Goal: Task Accomplishment & Management: Complete application form

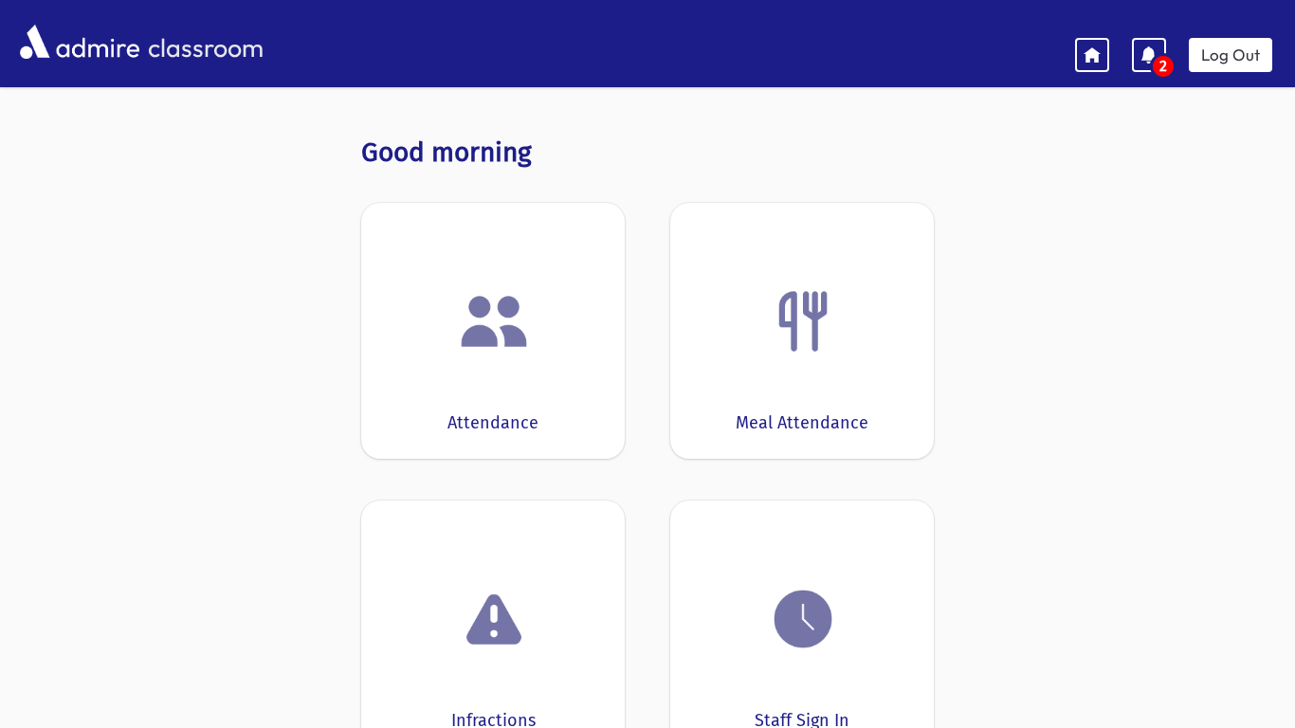
click at [504, 337] on img at bounding box center [494, 321] width 72 height 72
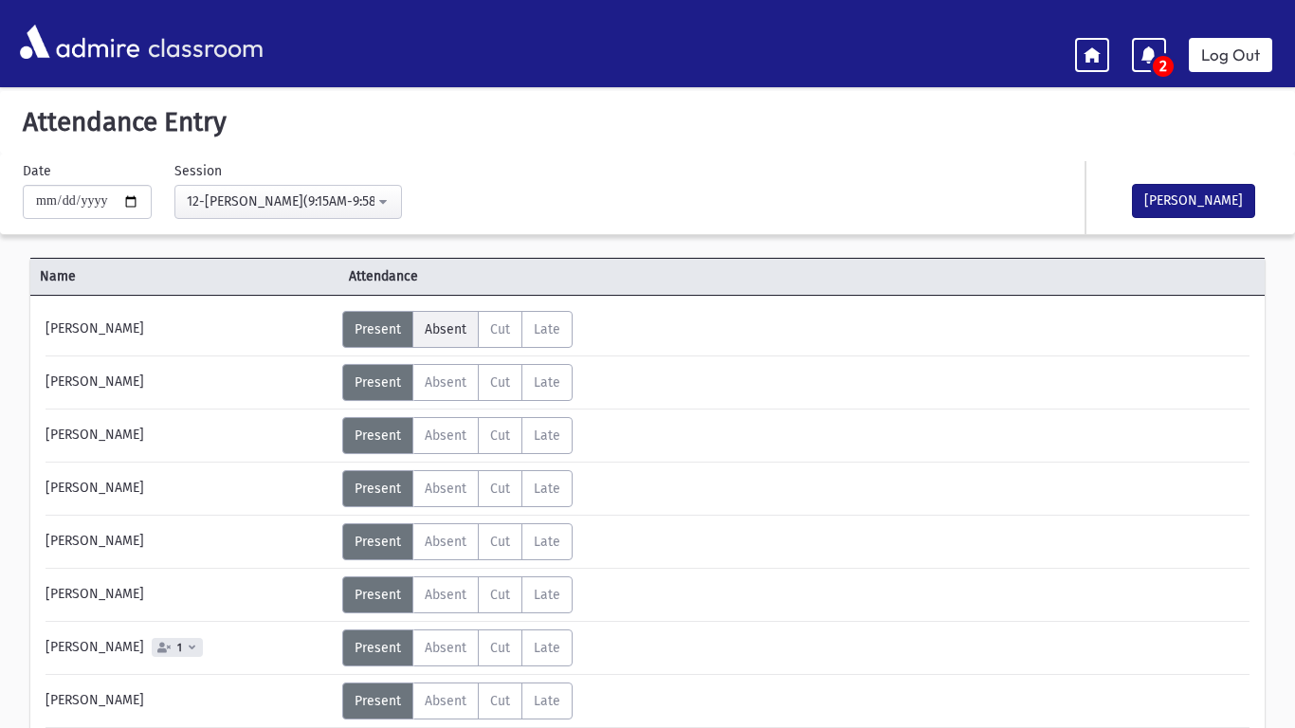
click at [437, 339] on label "Absent A" at bounding box center [445, 329] width 66 height 37
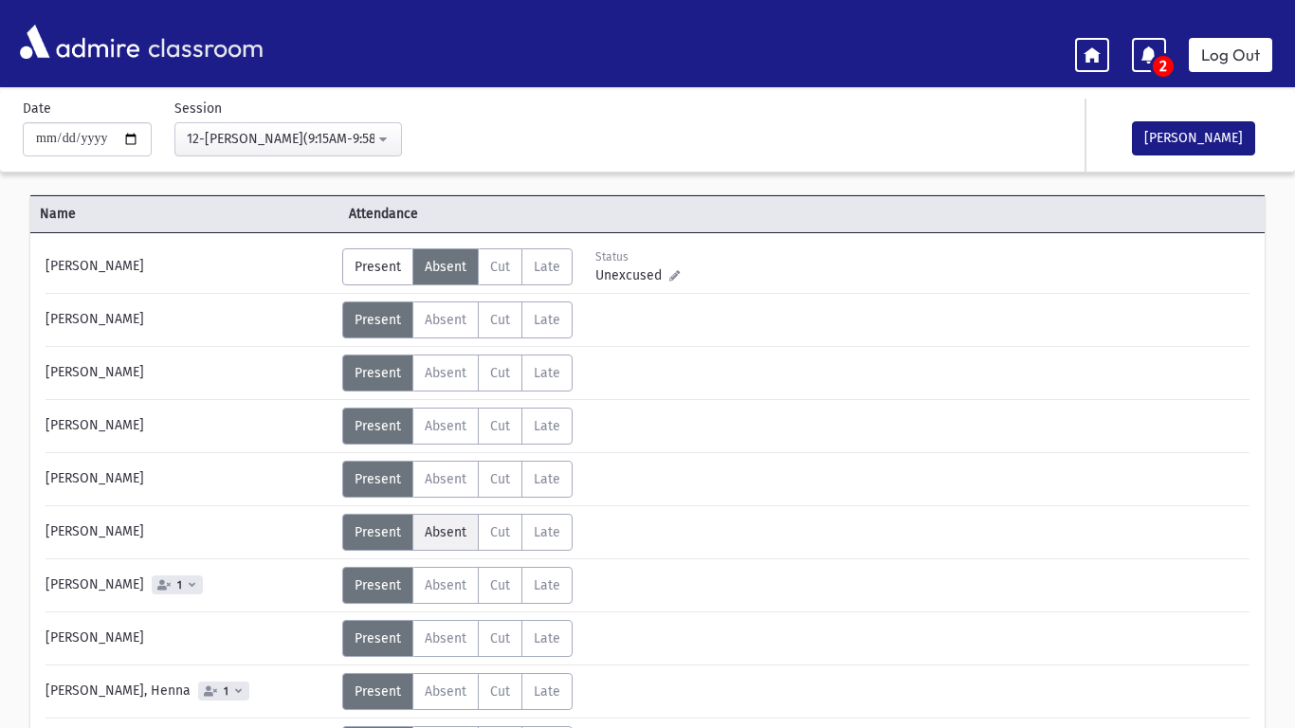
scroll to position [64, 0]
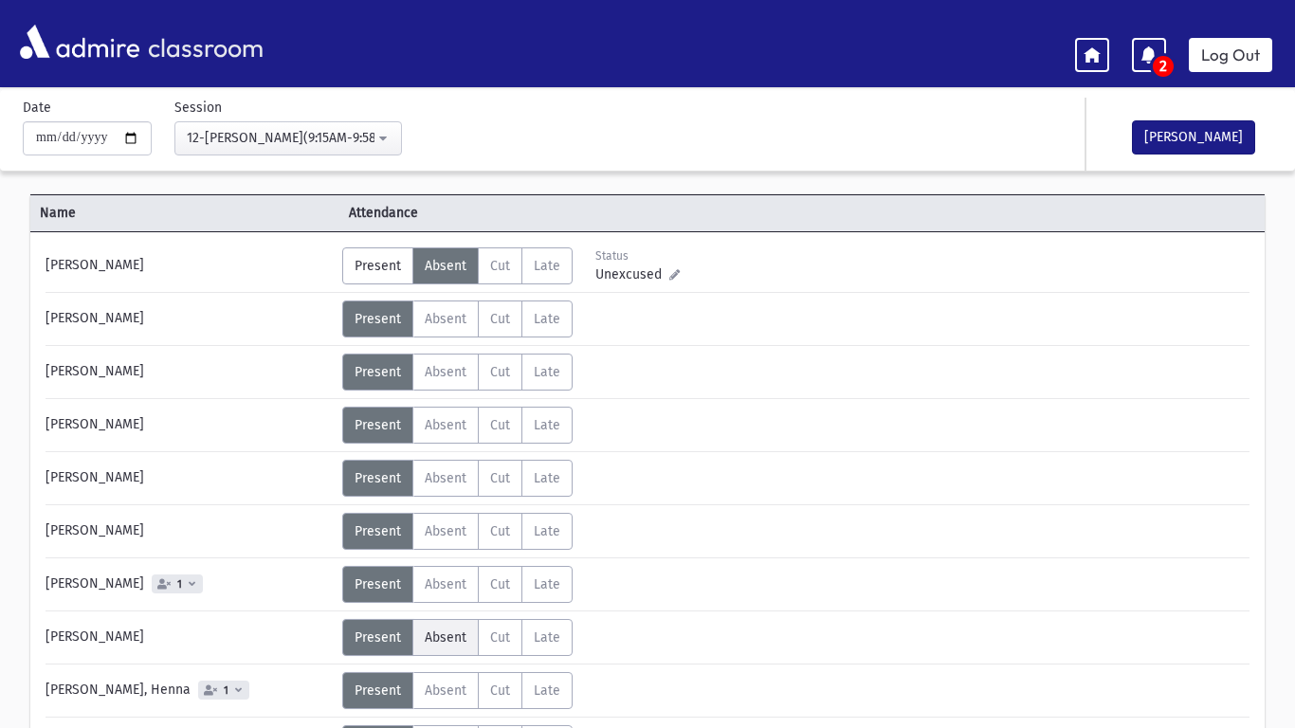
click at [450, 638] on span "Absent" at bounding box center [446, 637] width 42 height 16
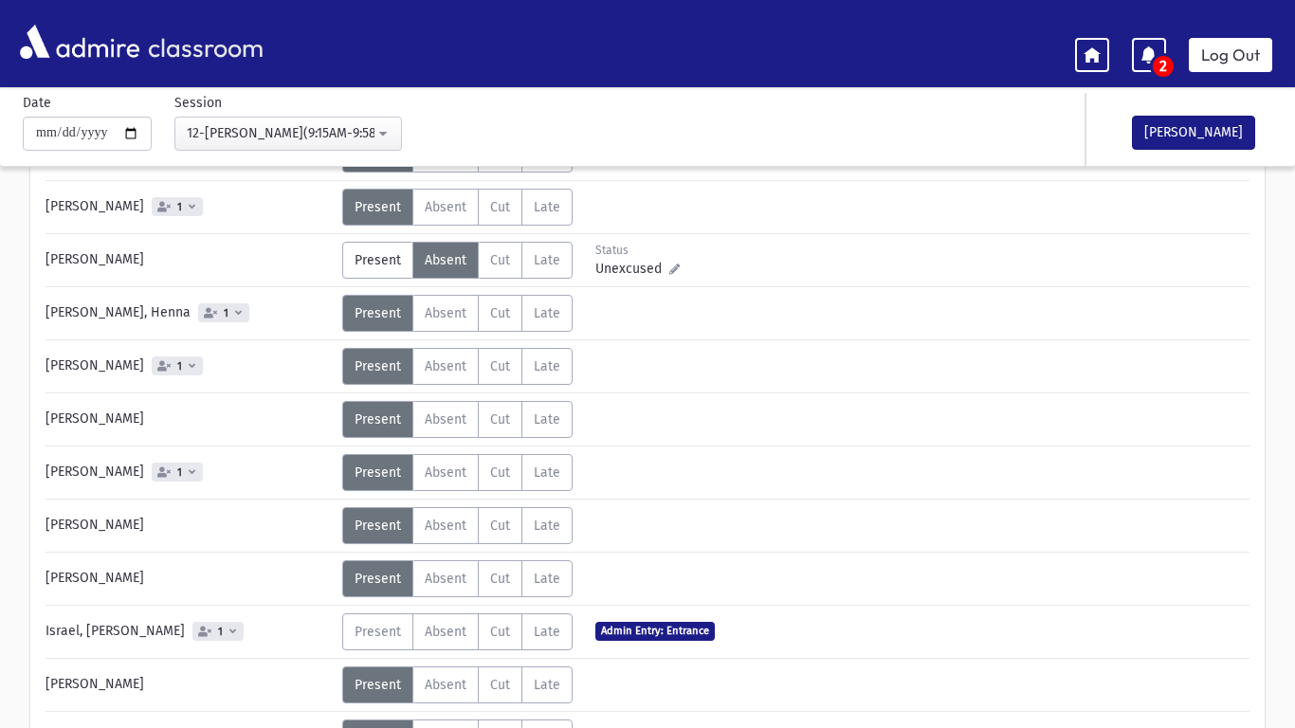
scroll to position [454, 0]
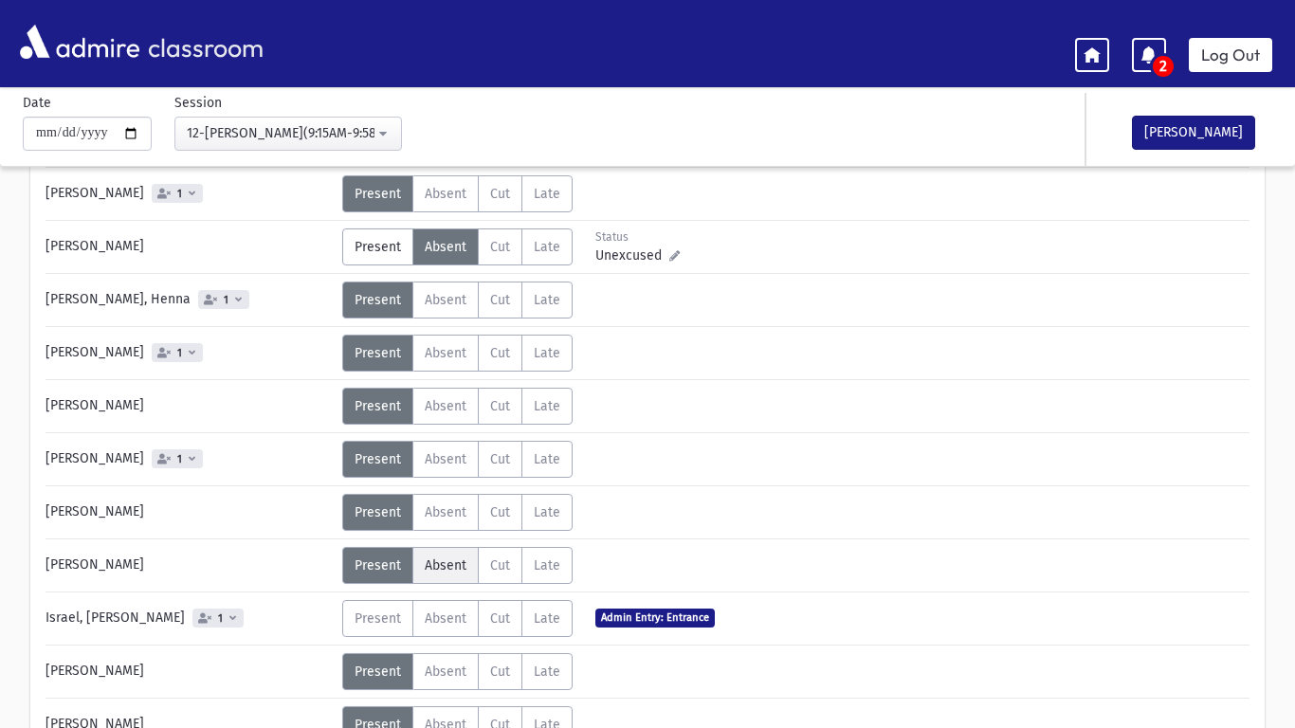
click at [460, 559] on span "Absent" at bounding box center [446, 565] width 42 height 16
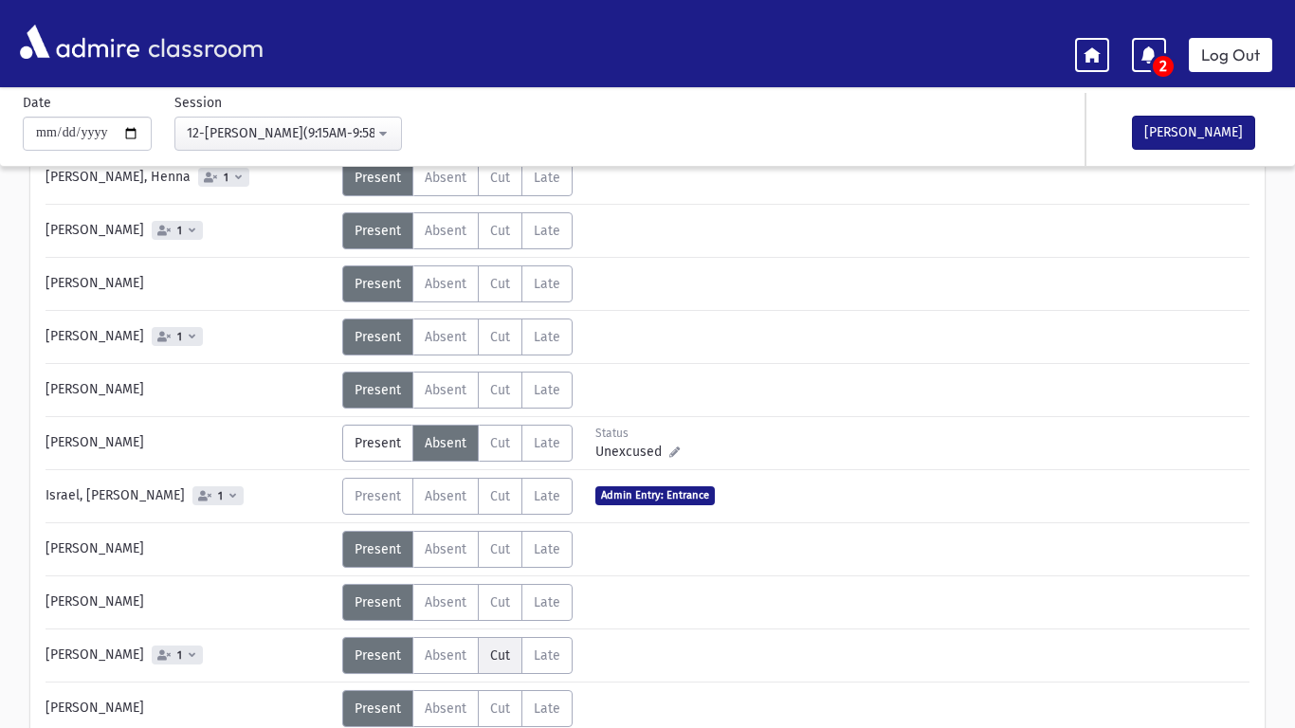
scroll to position [641, 0]
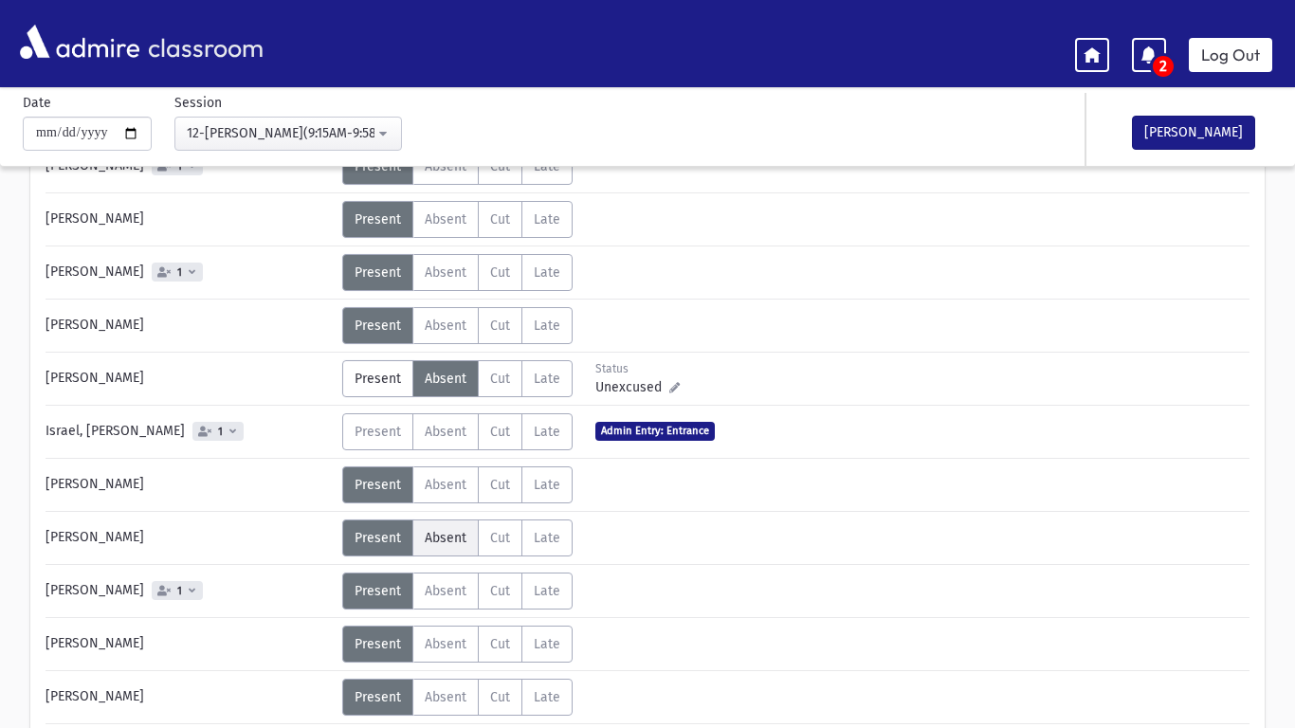
click at [445, 532] on span "Absent" at bounding box center [446, 538] width 42 height 16
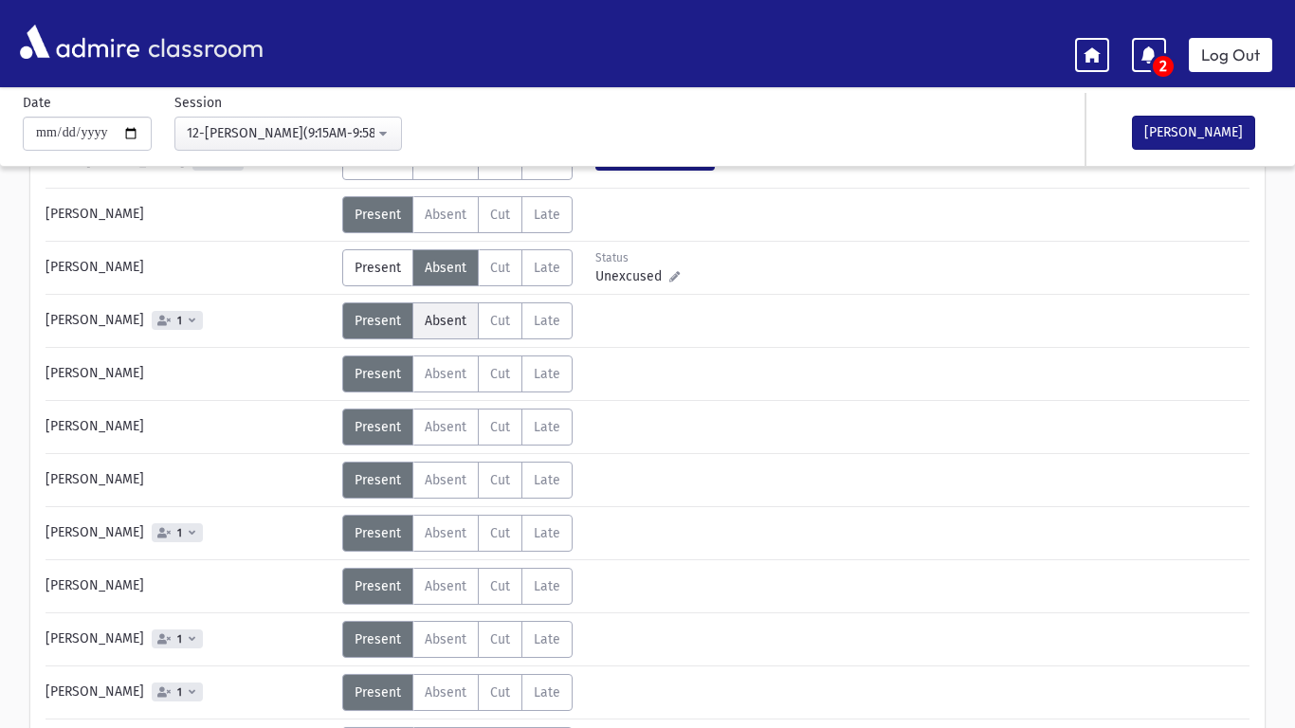
scroll to position [932, 0]
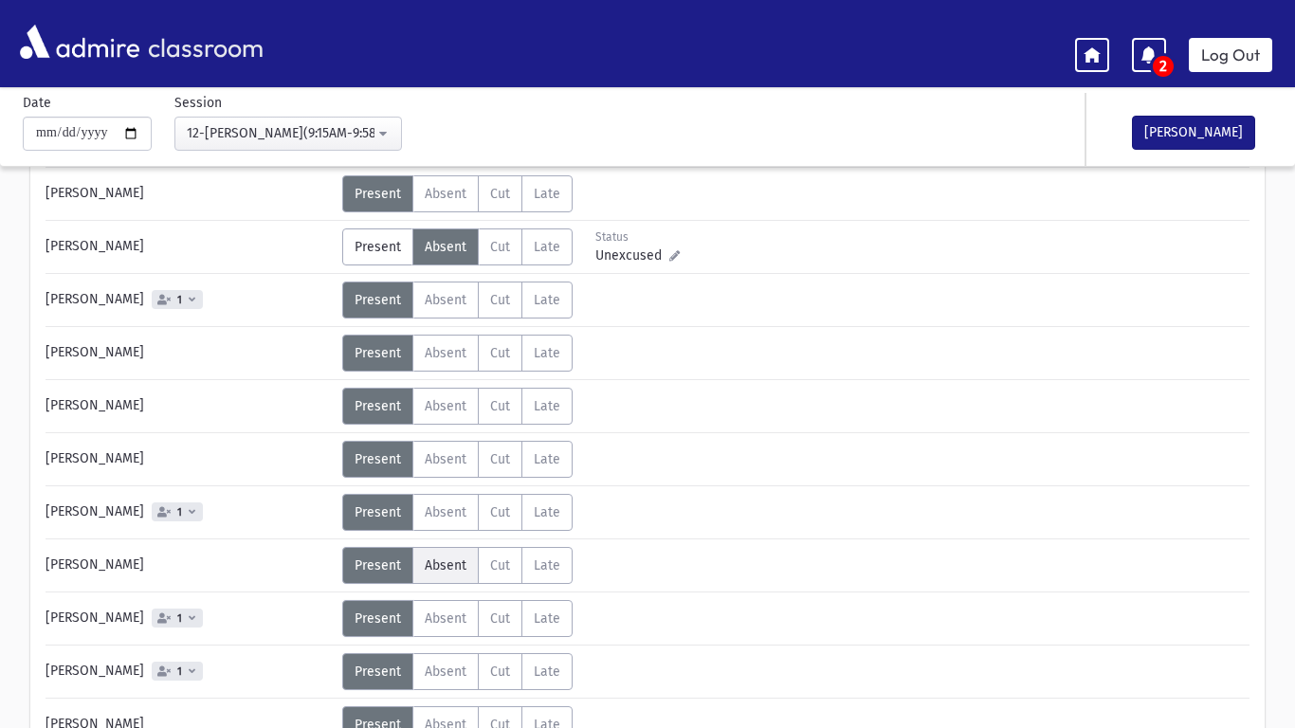
click at [466, 564] on label "Absent A" at bounding box center [445, 565] width 66 height 37
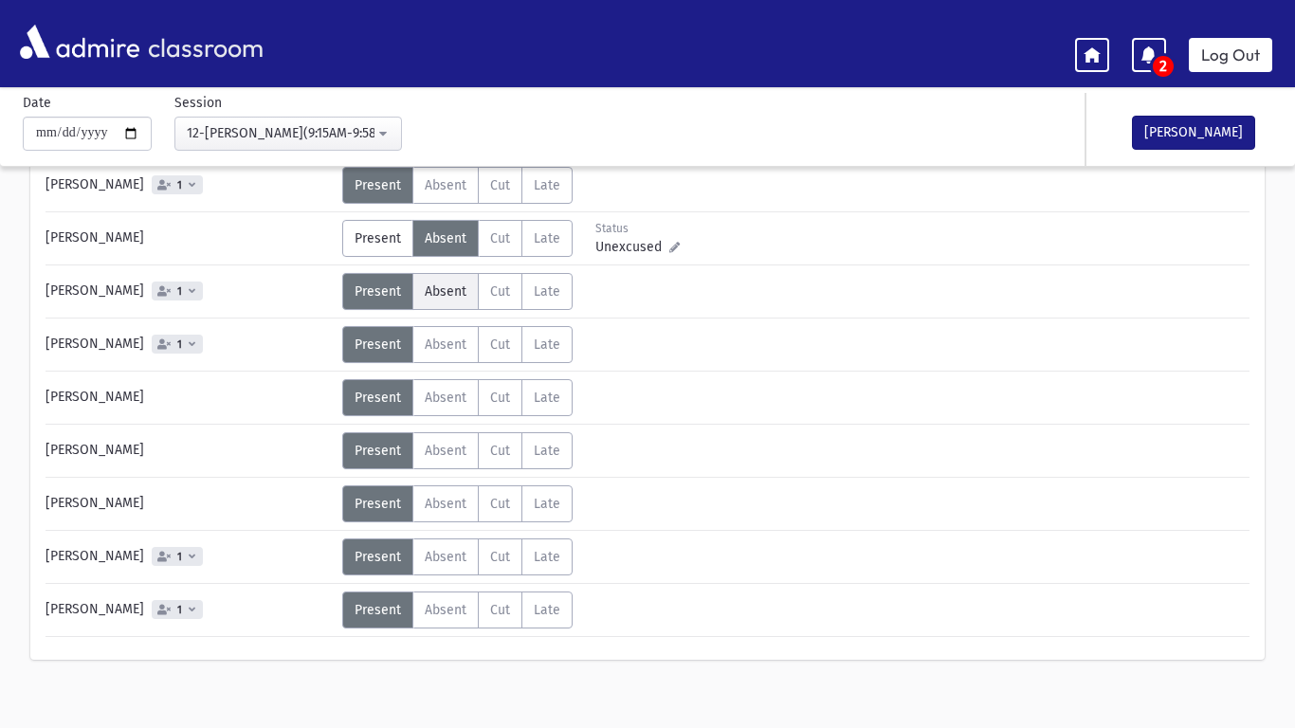
scroll to position [1275, 0]
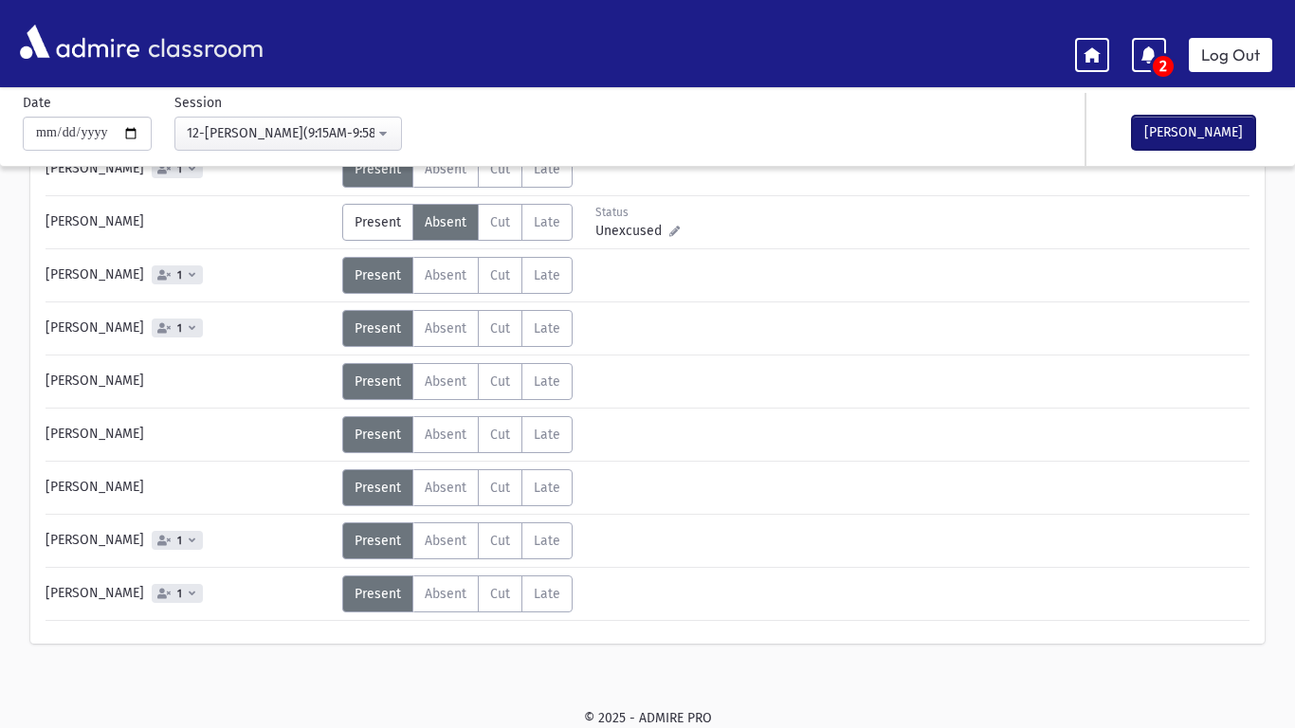
click at [1191, 134] on button "[PERSON_NAME]" at bounding box center [1193, 133] width 123 height 34
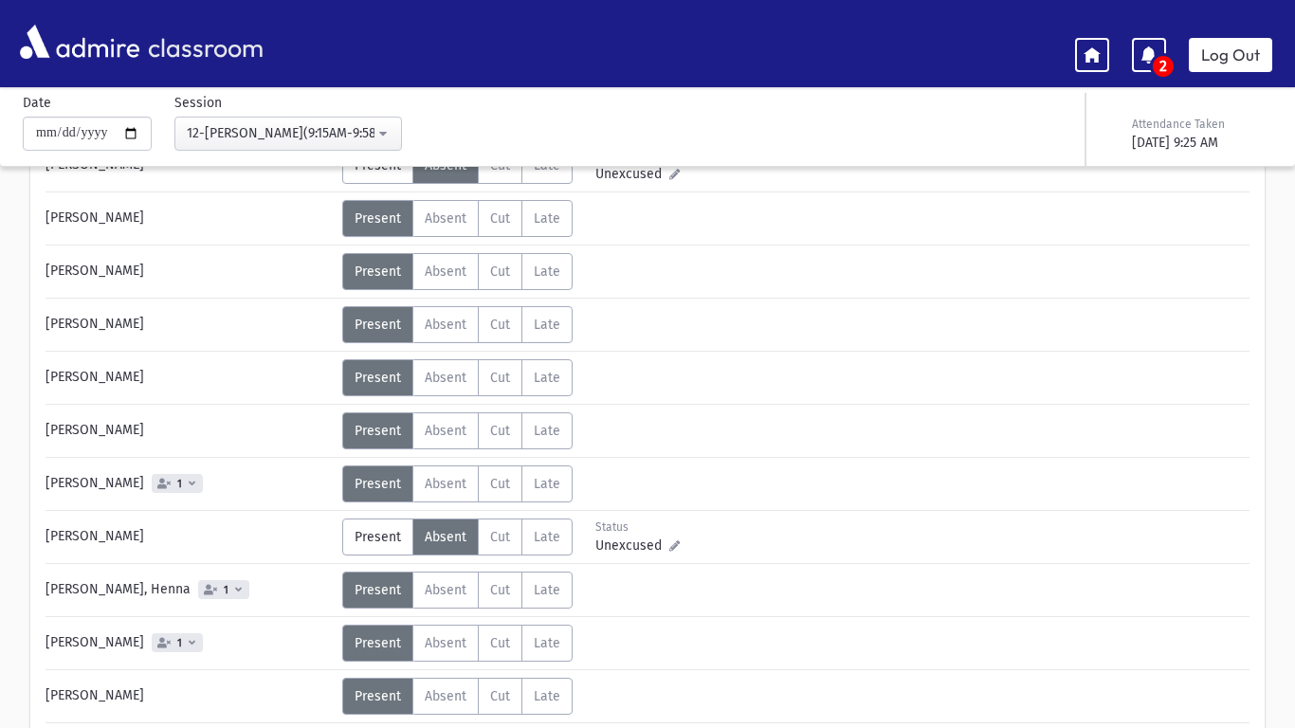
scroll to position [159, 0]
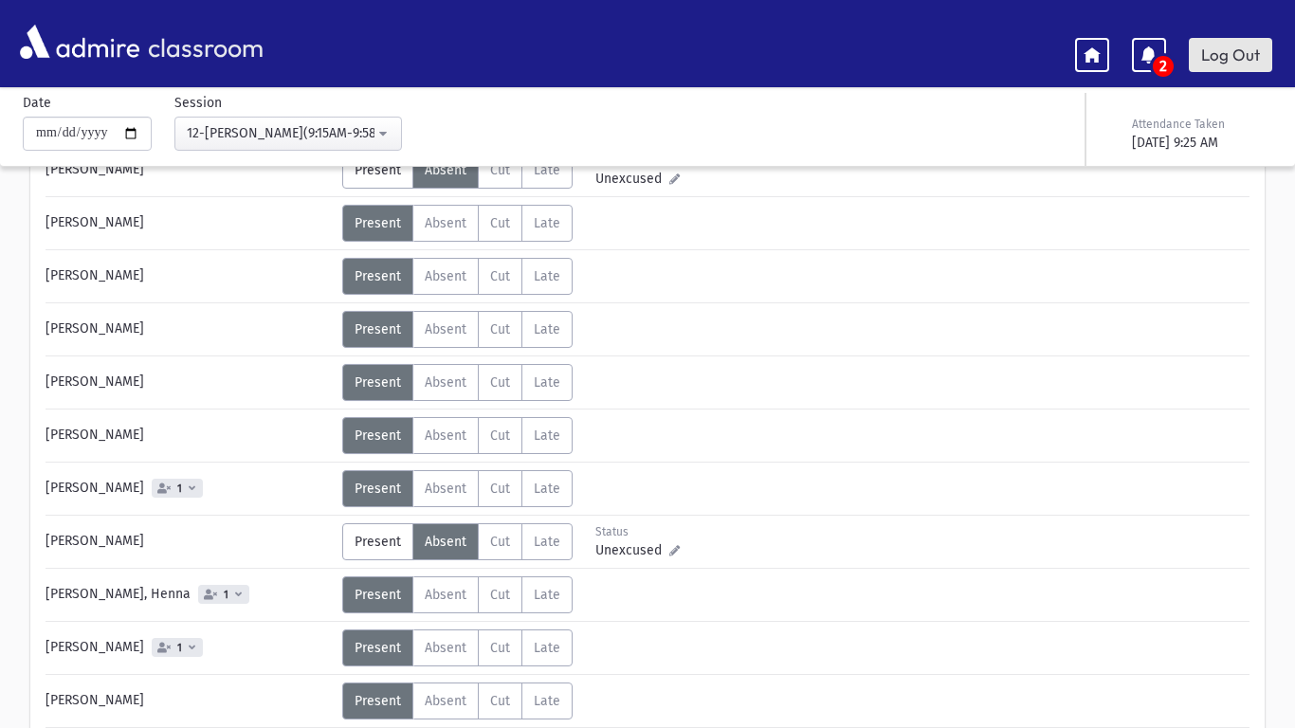
click at [1244, 49] on link "Log Out" at bounding box center [1230, 55] width 83 height 34
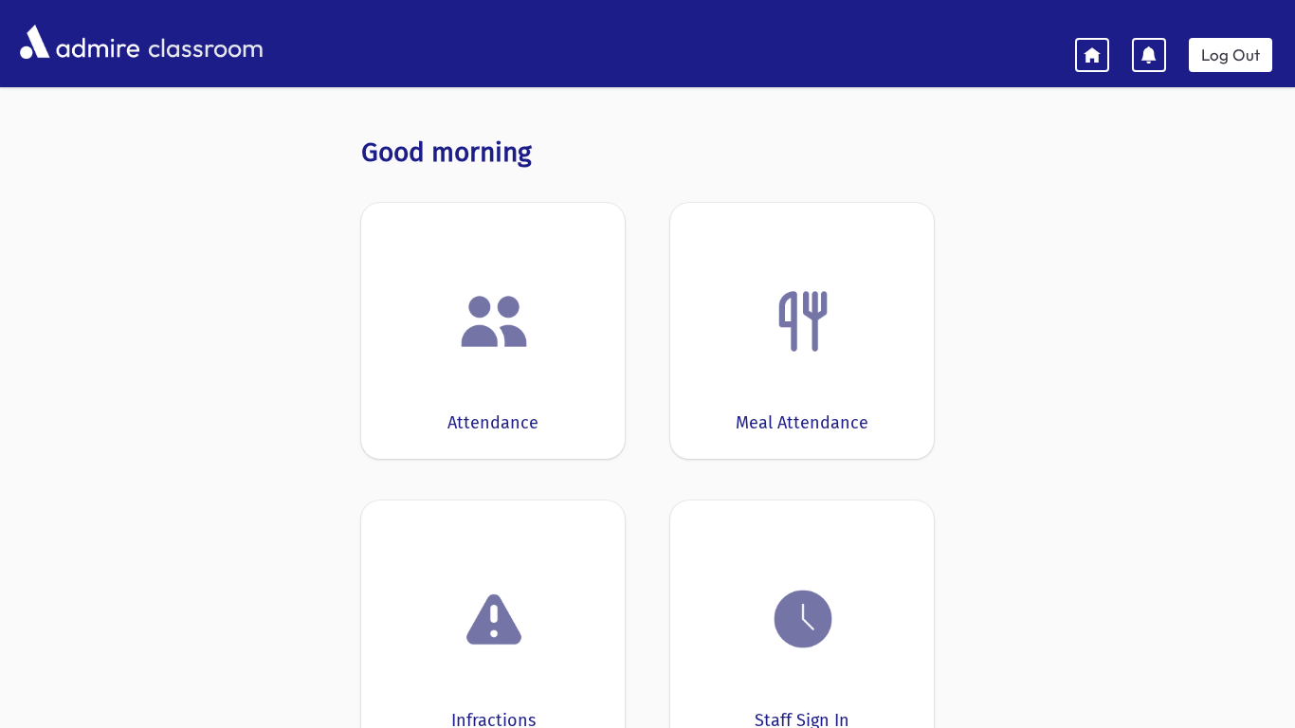
click at [439, 285] on div at bounding box center [492, 321] width 205 height 72
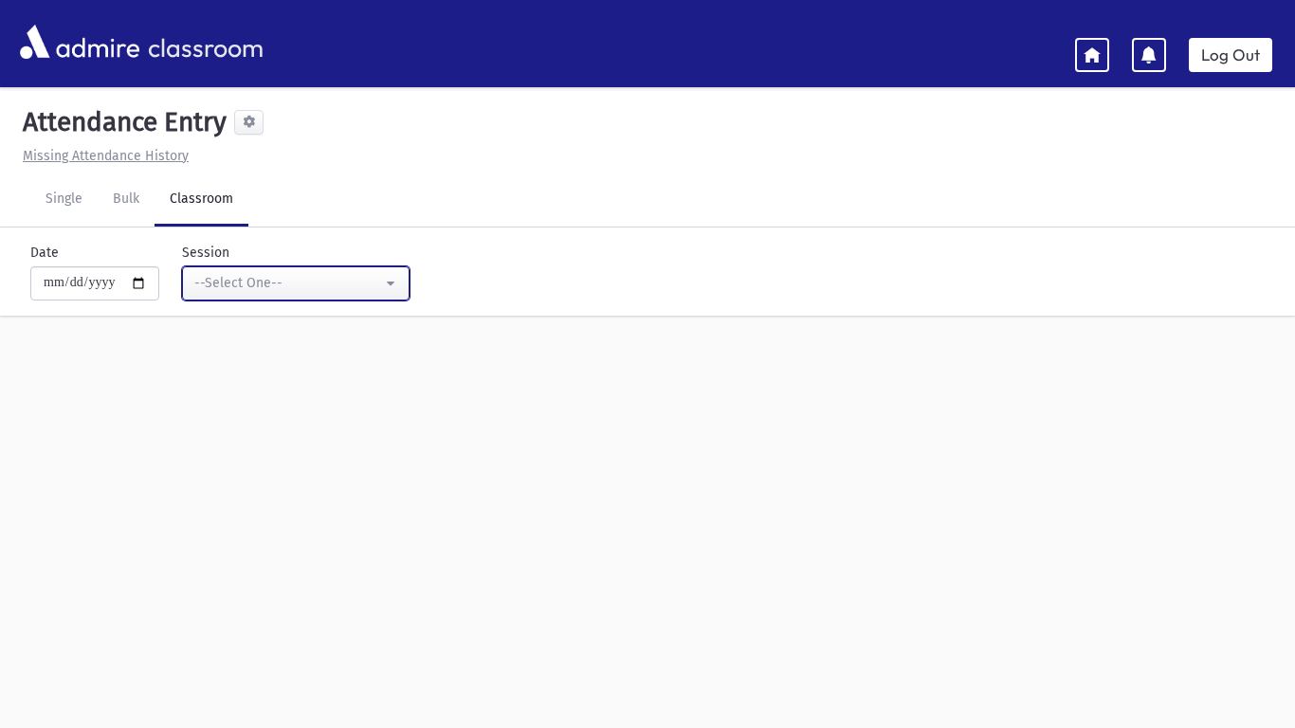
click at [285, 275] on div "--Select One--" at bounding box center [288, 283] width 188 height 20
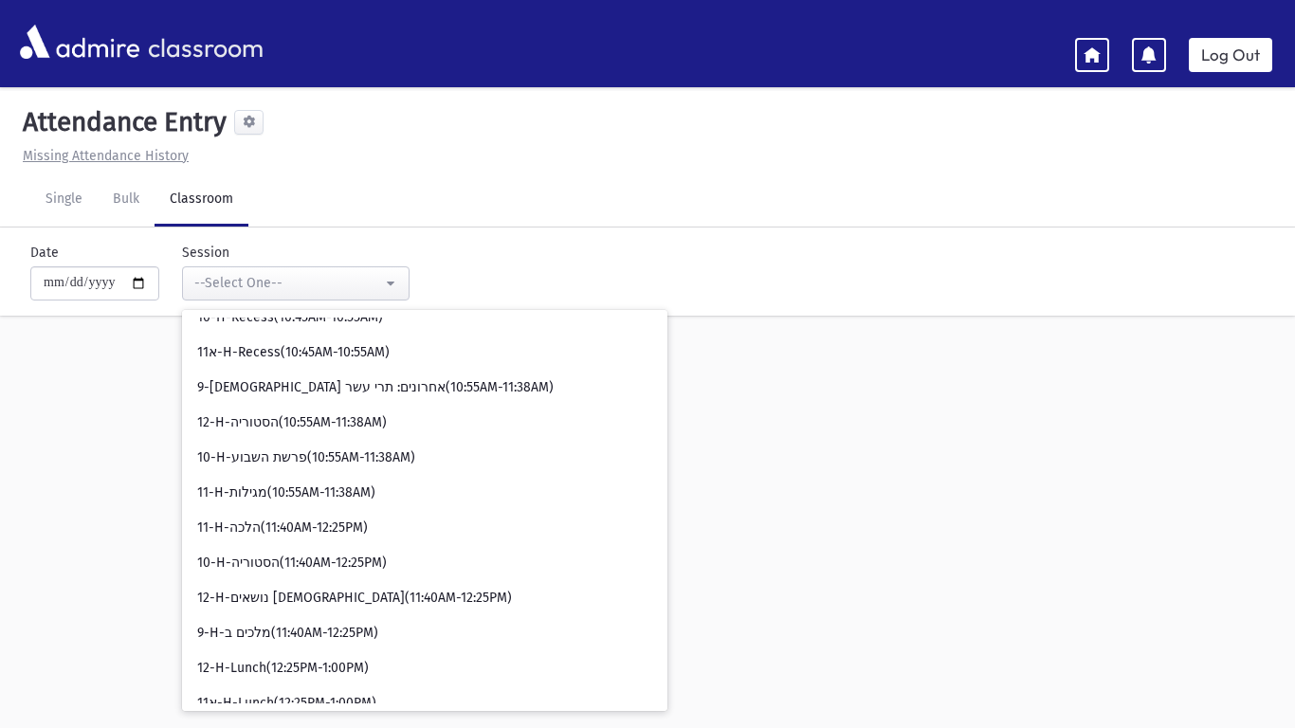
scroll to position [696, 0]
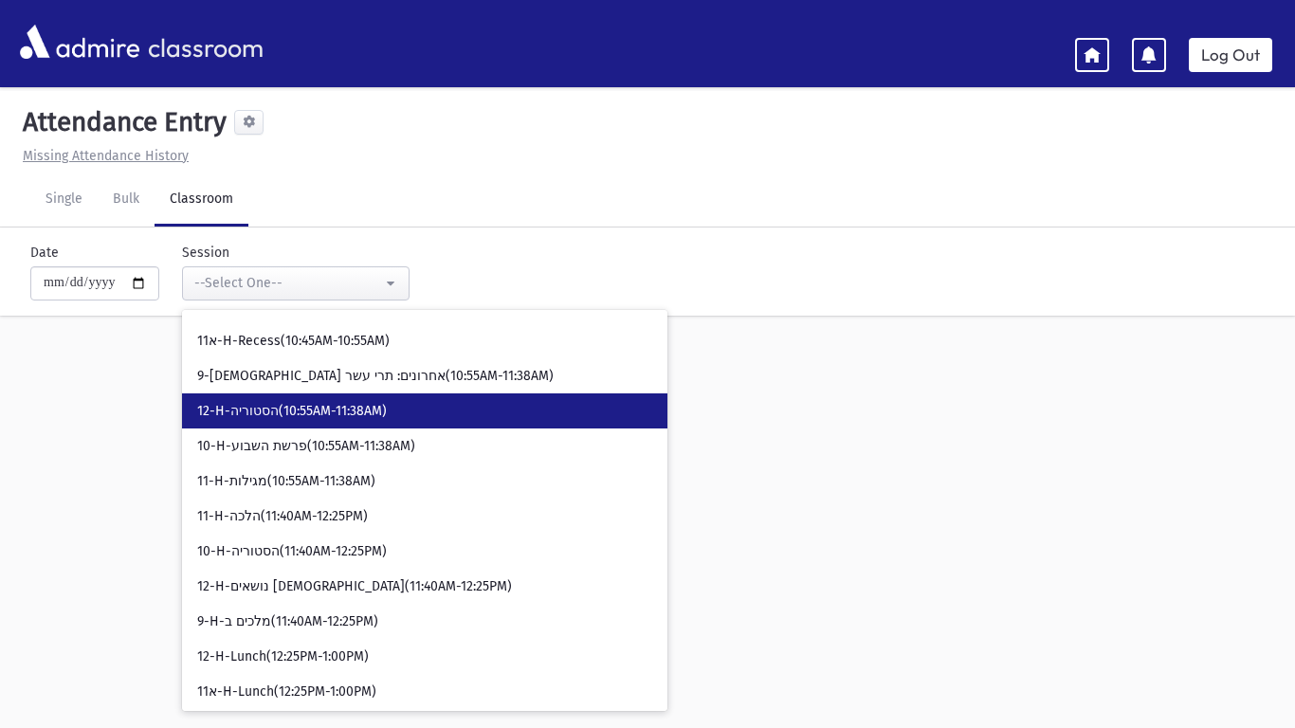
click at [439, 427] on link "12-H-הסטוריה(10:55AM-11:38AM)" at bounding box center [424, 410] width 485 height 35
select select "*****"
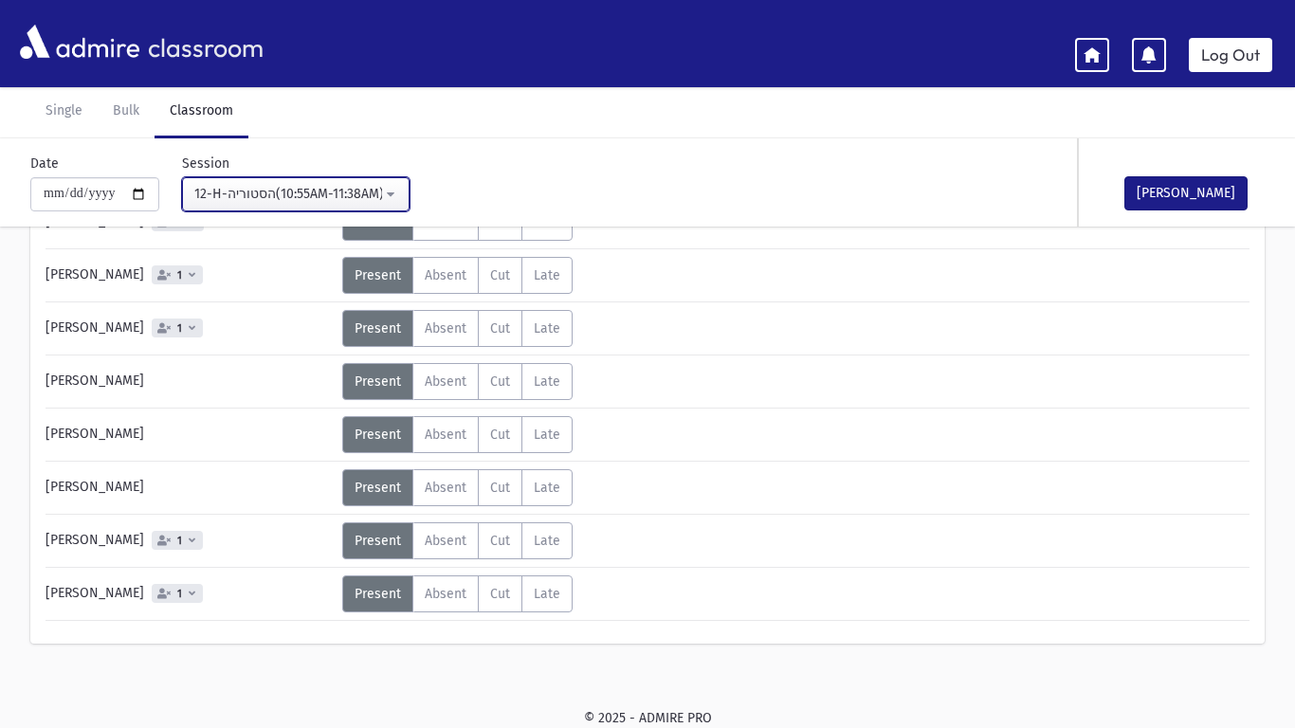
scroll to position [1296, 0]
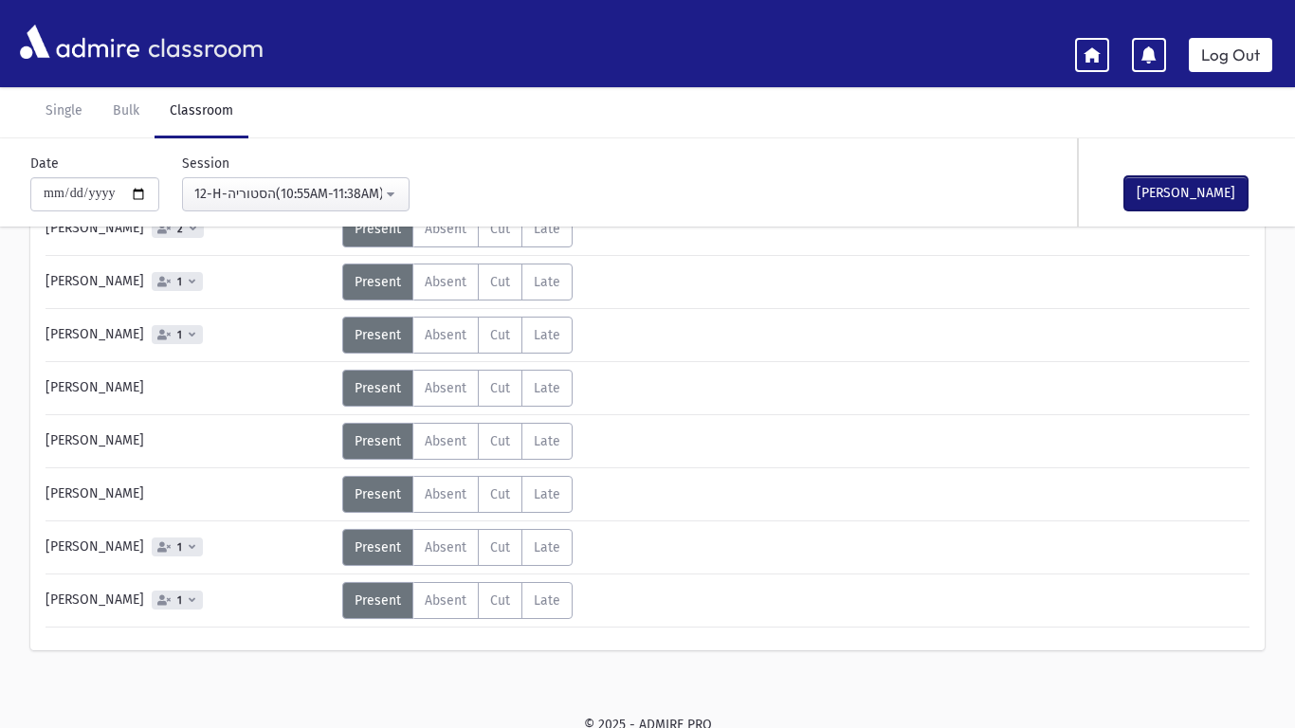
click at [1179, 188] on button "[PERSON_NAME]" at bounding box center [1185, 193] width 123 height 34
click at [1244, 56] on link "Log Out" at bounding box center [1230, 55] width 83 height 34
